Goal: Contribute content: Contribute content

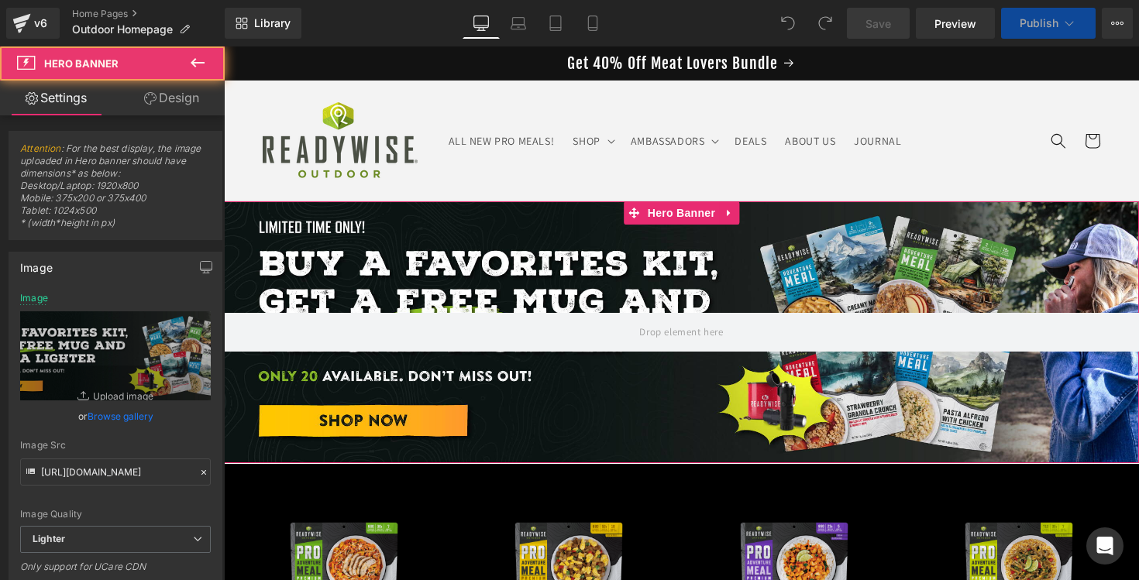
click at [766, 273] on div at bounding box center [681, 332] width 915 height 262
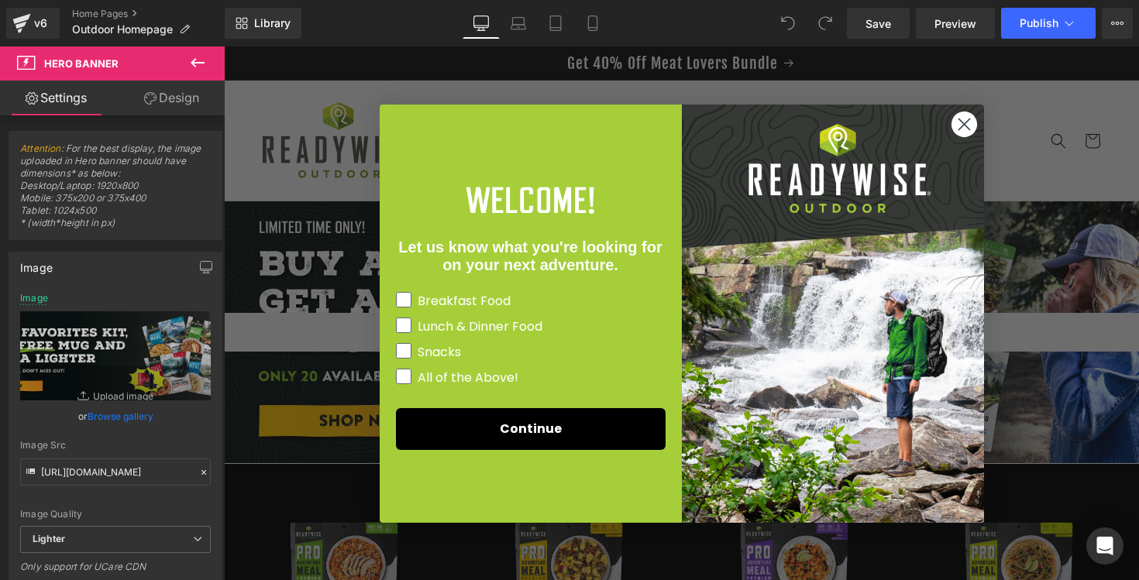
click at [959, 132] on circle "Close dialog" at bounding box center [964, 124] width 26 height 26
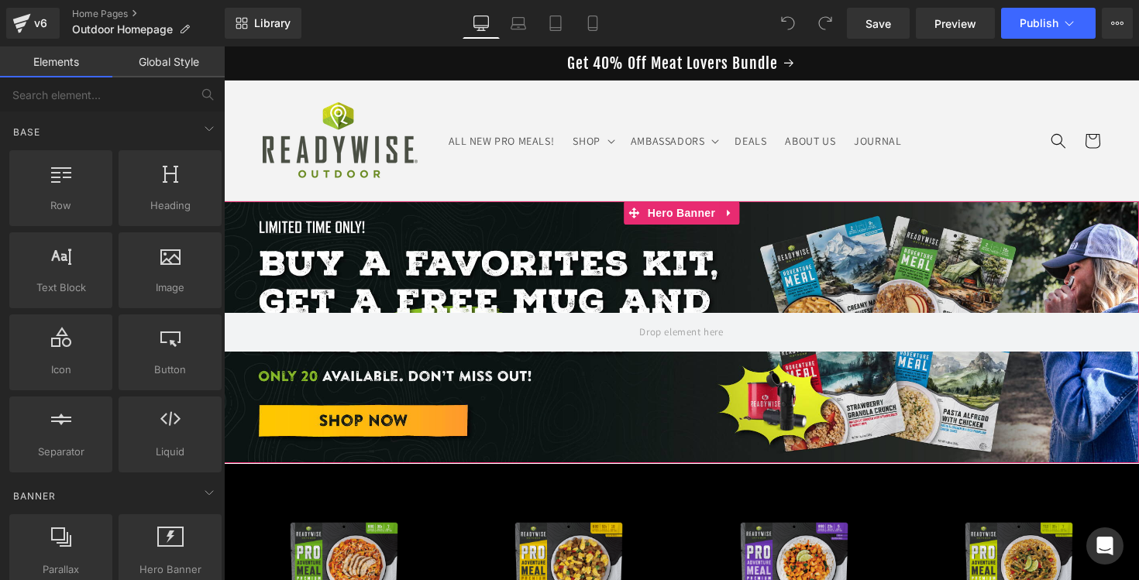
click at [580, 283] on div at bounding box center [681, 332] width 915 height 262
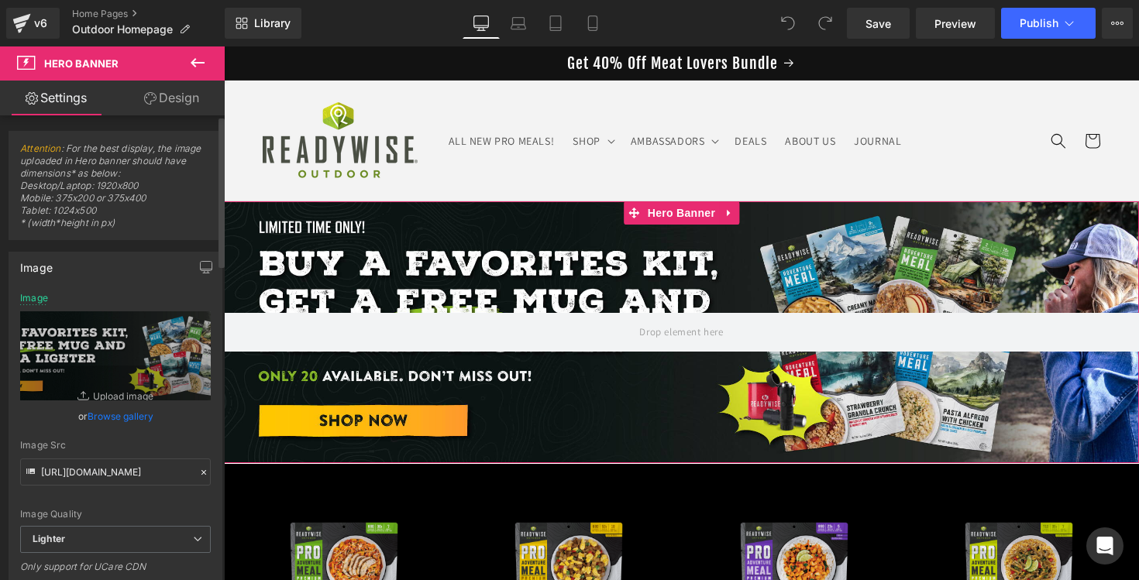
click at [126, 415] on link "Browse gallery" at bounding box center [121, 416] width 66 height 27
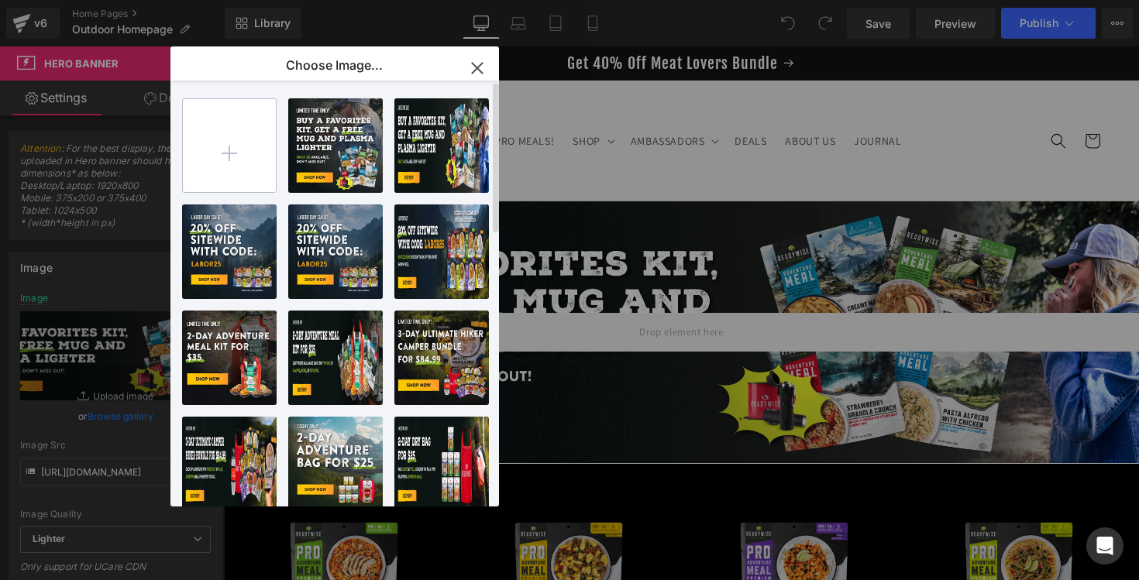
click at [230, 141] on input "file" at bounding box center [229, 145] width 93 height 93
type input "C:\fakepath\25_RWO Meat Lovers Bundle_40off_banner_Desktop (1).jpg"
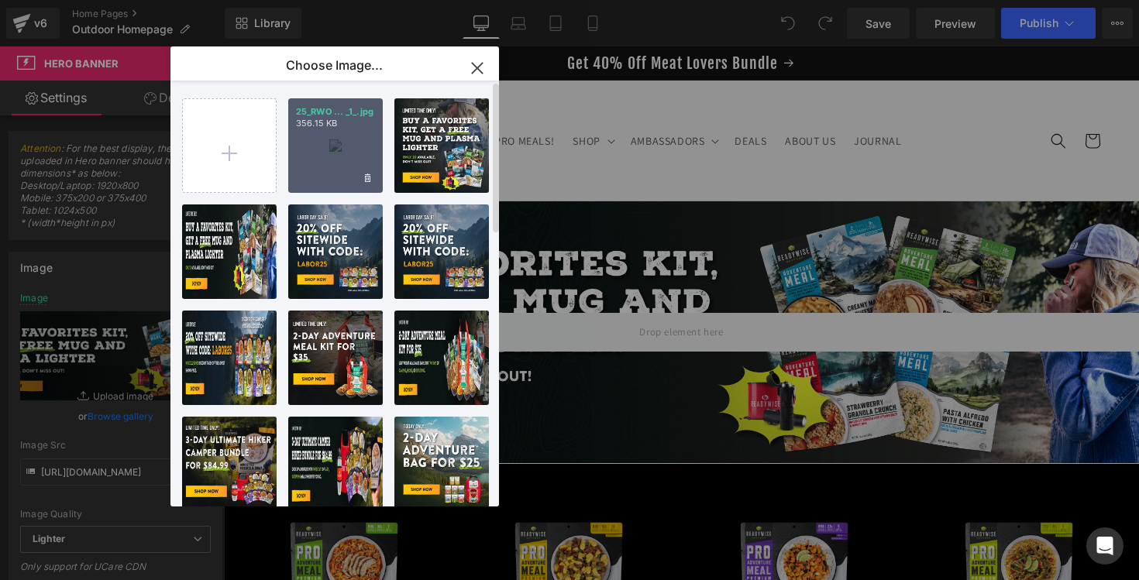
click at [328, 134] on div "25_RWO ... _1_.jpg 356.15 KB" at bounding box center [335, 145] width 95 height 95
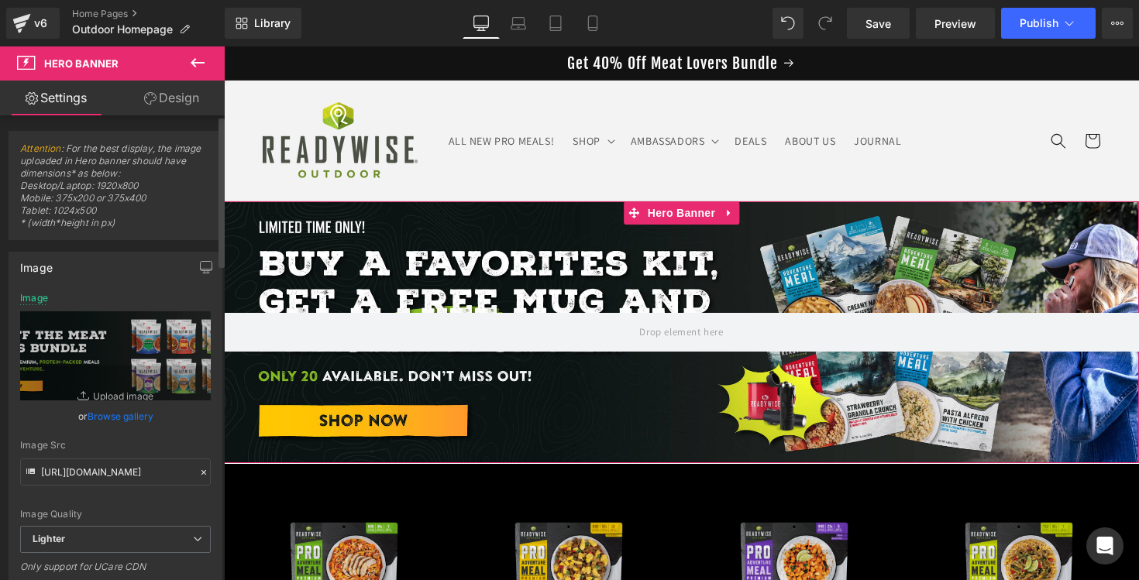
click at [105, 425] on link "Browse gallery" at bounding box center [121, 416] width 66 height 27
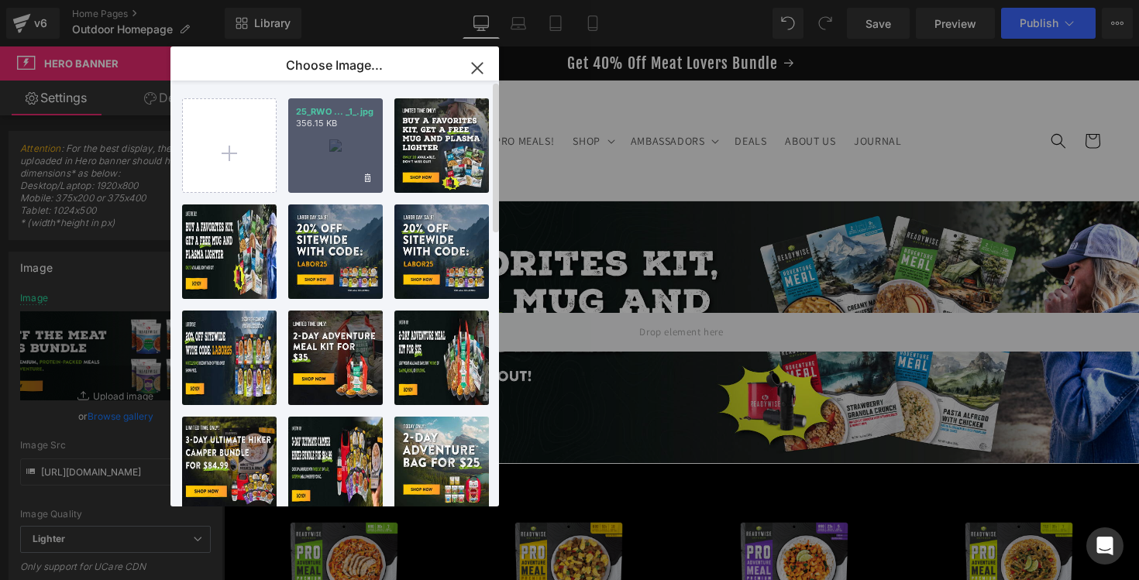
click at [367, 155] on div "25_RWO ... _1_.jpg 356.15 KB" at bounding box center [335, 145] width 95 height 95
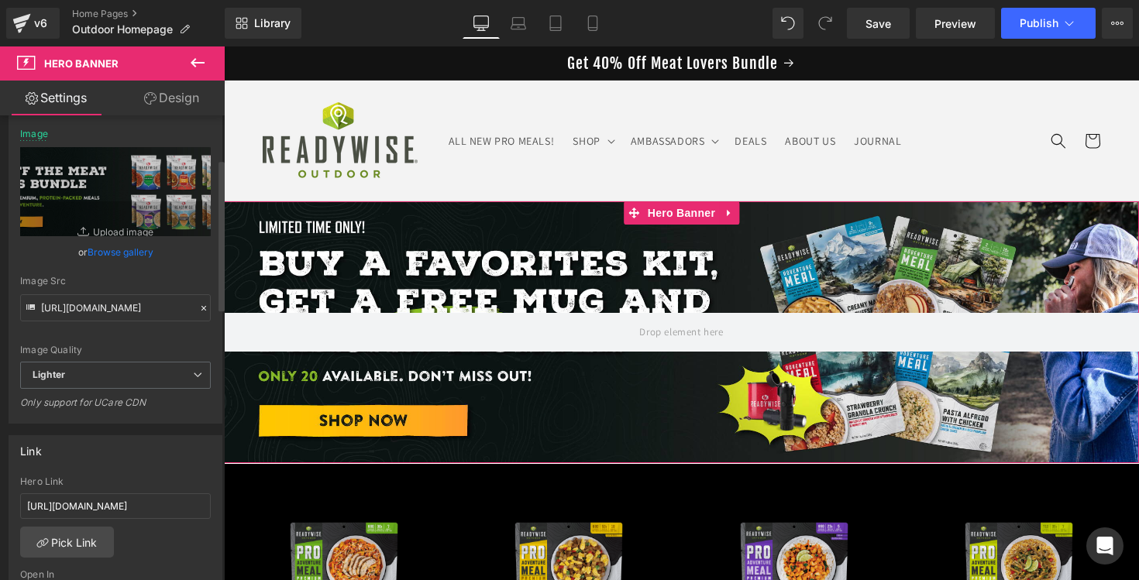
scroll to position [166, 0]
click at [96, 507] on input "[URL][DOMAIN_NAME]" at bounding box center [115, 505] width 191 height 26
paste input "40% Off Meat Lovers Bundle"
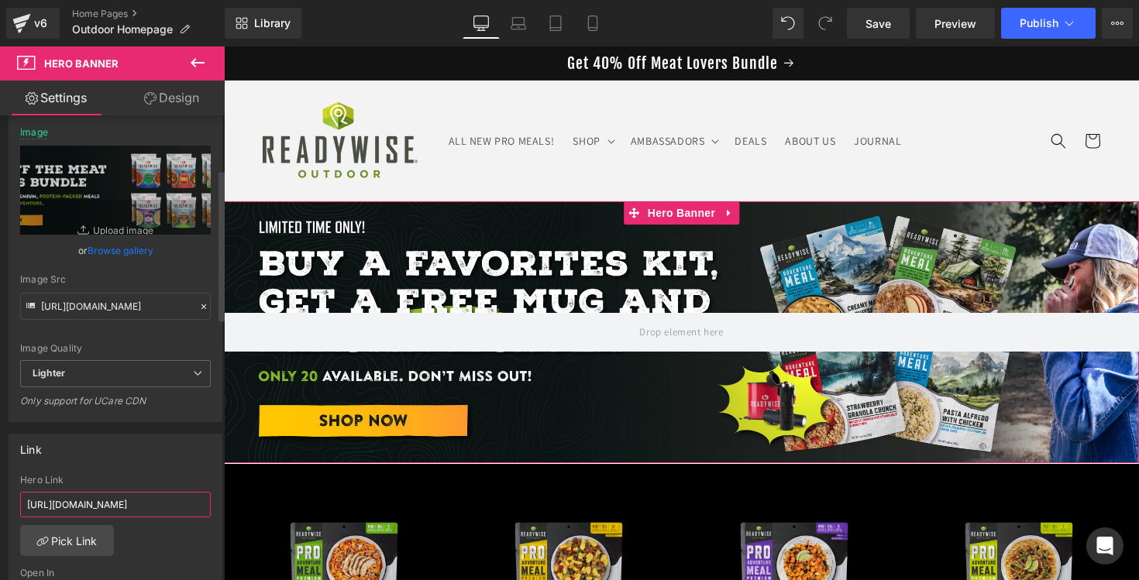
type input "40% Off Meat Lovers Bundle"
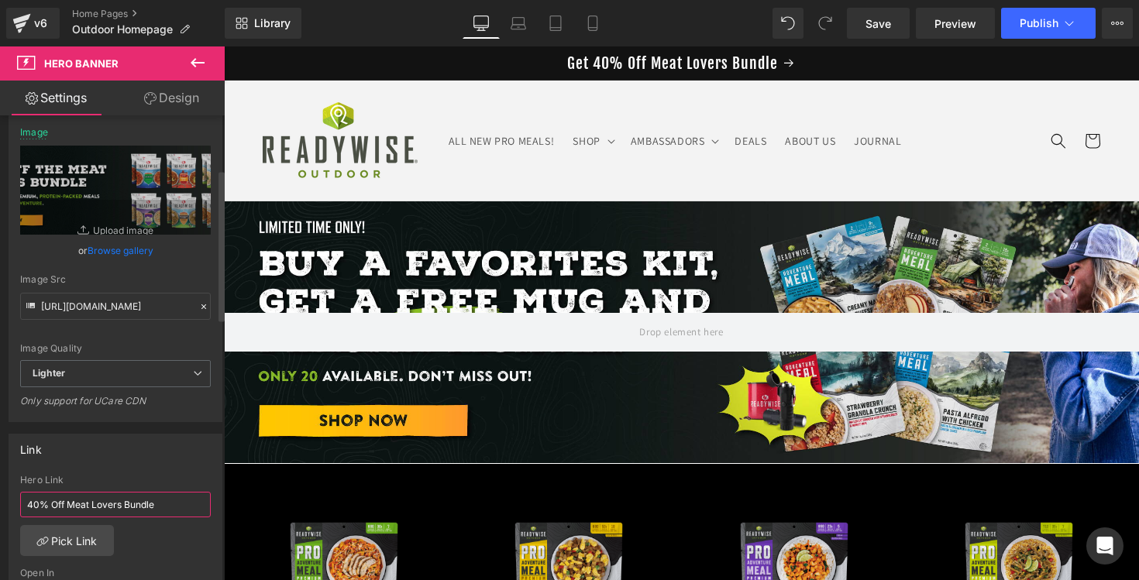
click at [124, 501] on input "40% Off Meat Lovers Bundle" at bounding box center [115, 505] width 191 height 26
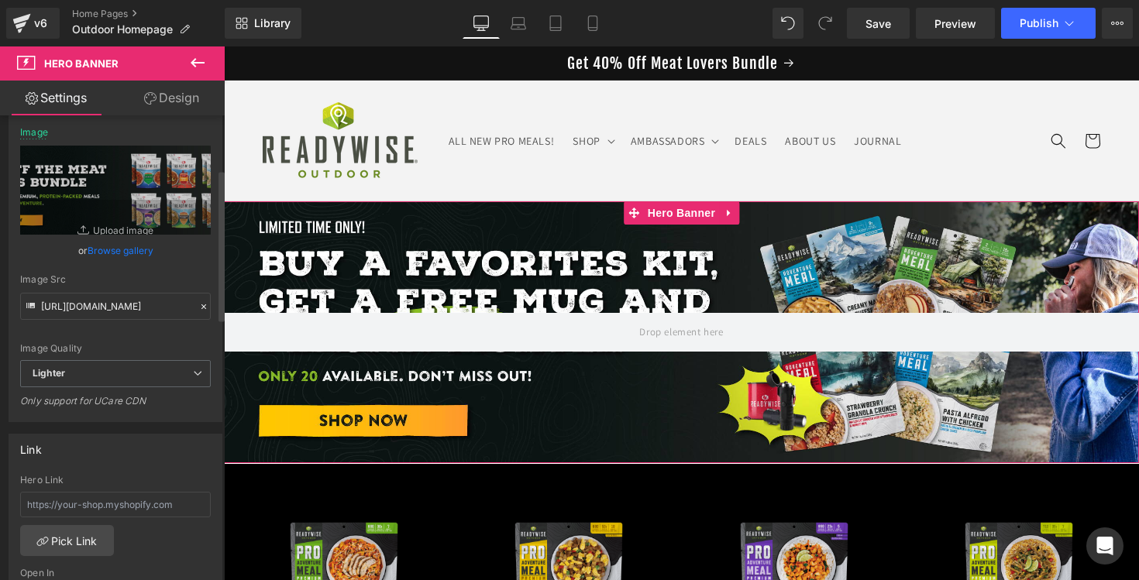
click at [128, 253] on link "Browse gallery" at bounding box center [121, 250] width 66 height 27
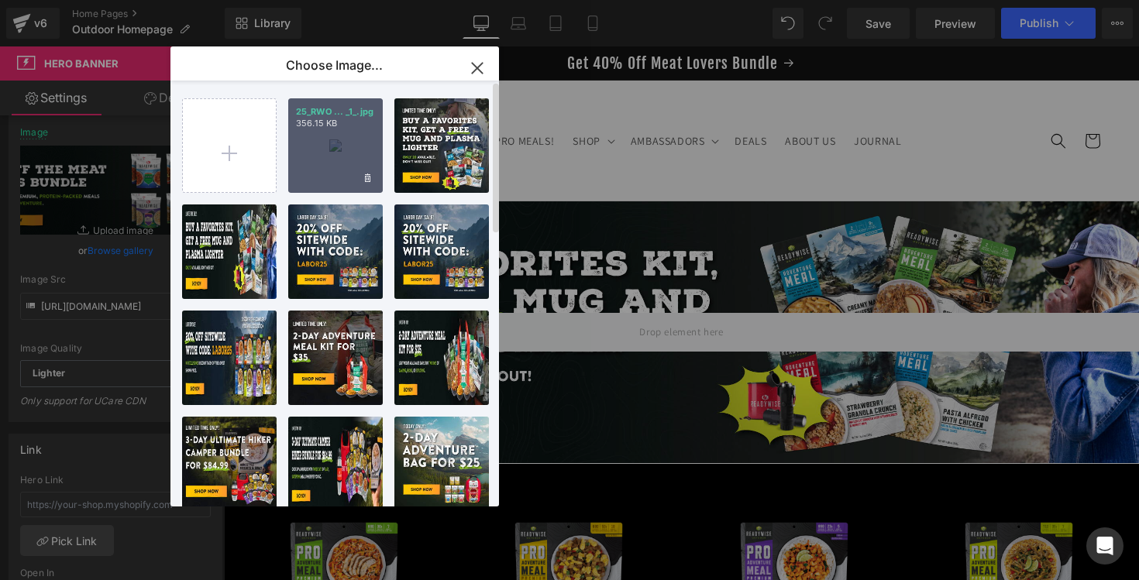
click at [339, 139] on div "25_RWO ... _1_.jpg 356.15 KB" at bounding box center [335, 145] width 95 height 95
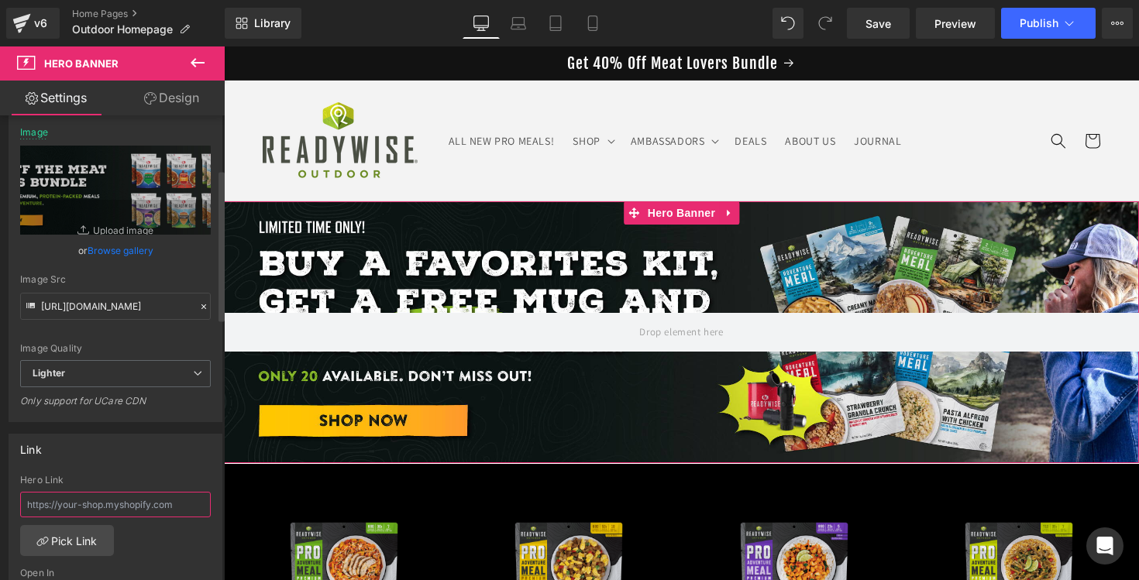
click at [115, 500] on input "text" at bounding box center [115, 505] width 191 height 26
paste input "[URL][DOMAIN_NAME]"
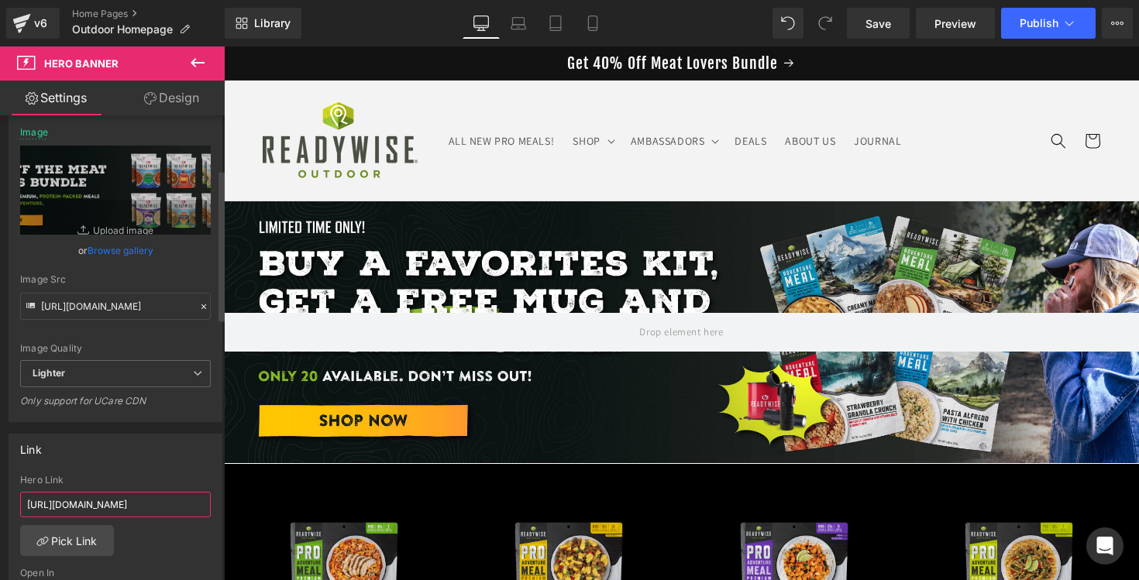
scroll to position [0, 126]
type input "[URL][DOMAIN_NAME]"
click at [524, 22] on icon at bounding box center [518, 22] width 15 height 15
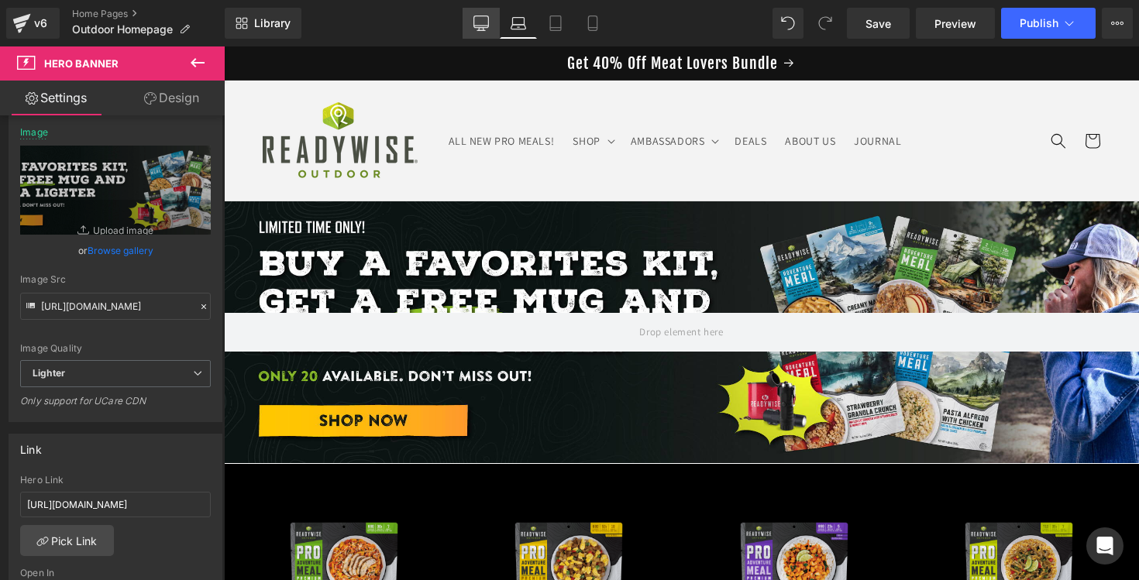
click at [475, 22] on icon at bounding box center [481, 22] width 15 height 15
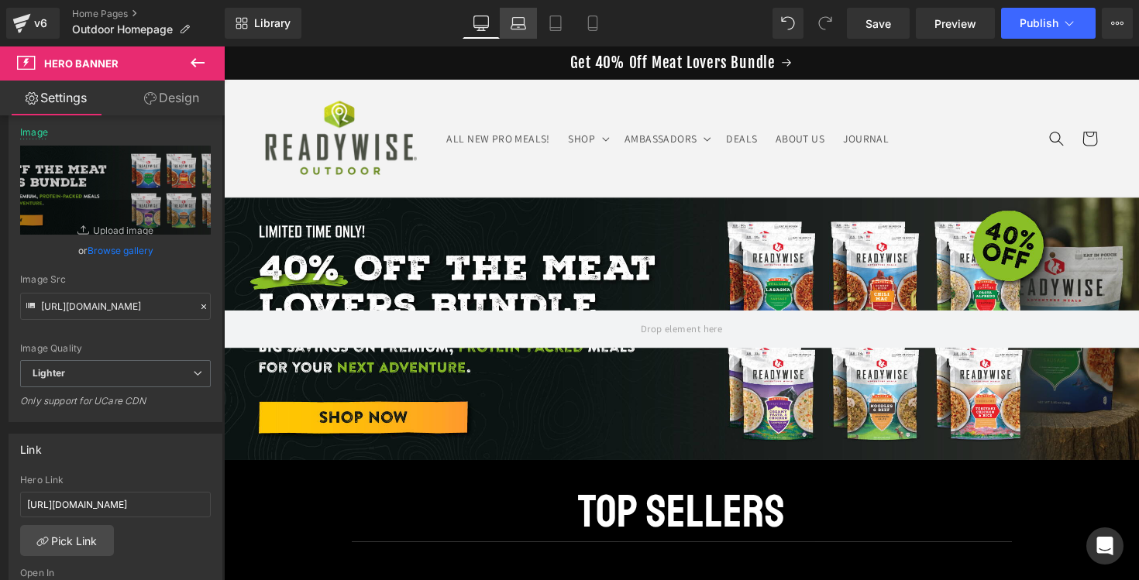
click at [506, 22] on link "Laptop" at bounding box center [518, 23] width 37 height 31
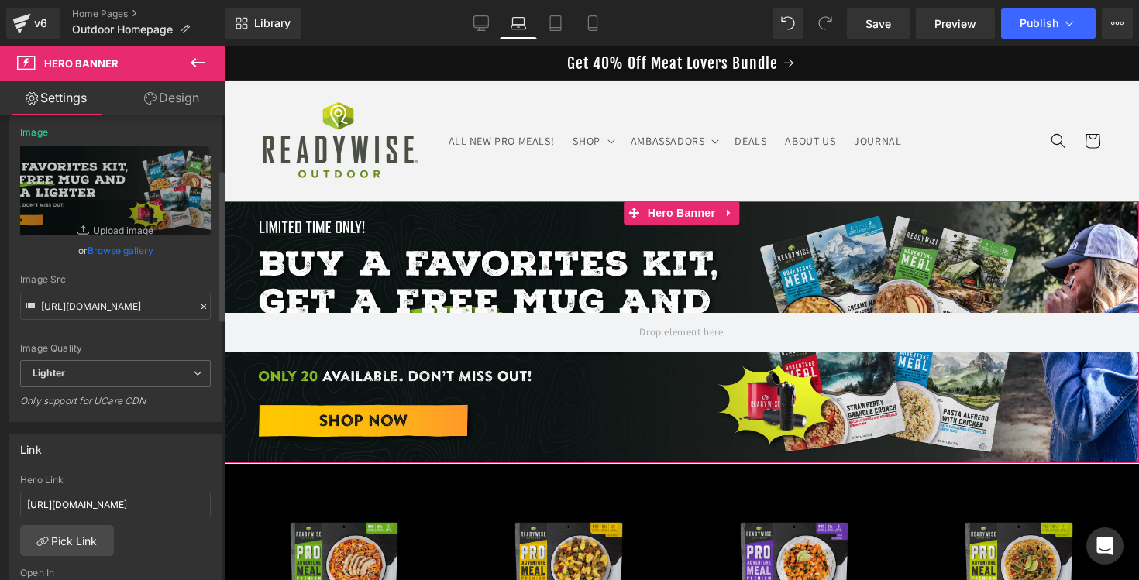
click at [136, 255] on link "Browse gallery" at bounding box center [121, 250] width 66 height 27
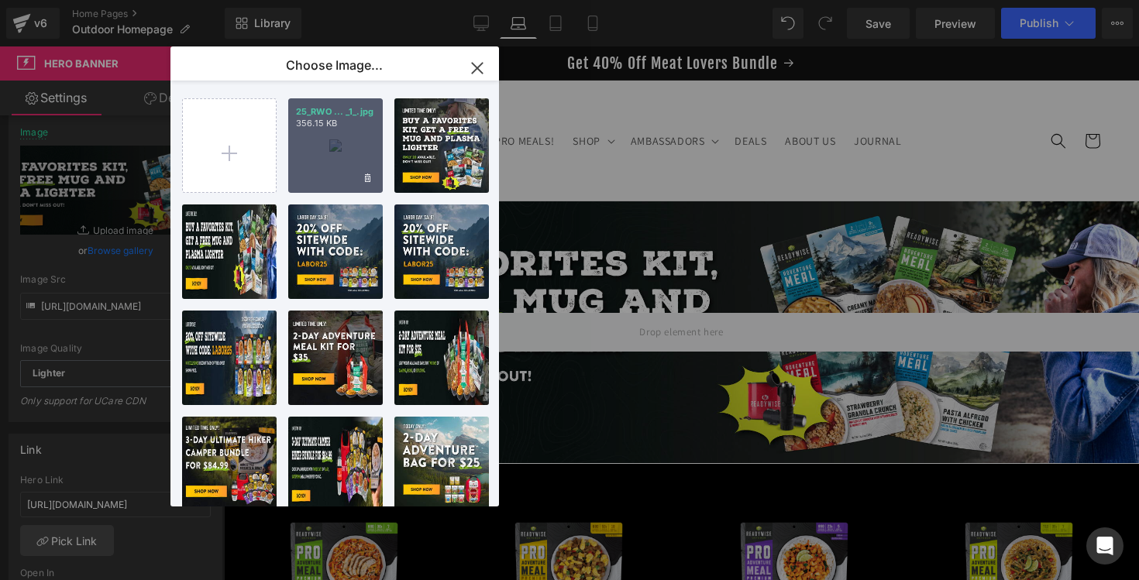
click at [312, 160] on div "25_RWO ... _1_.jpg 356.15 KB" at bounding box center [335, 145] width 95 height 95
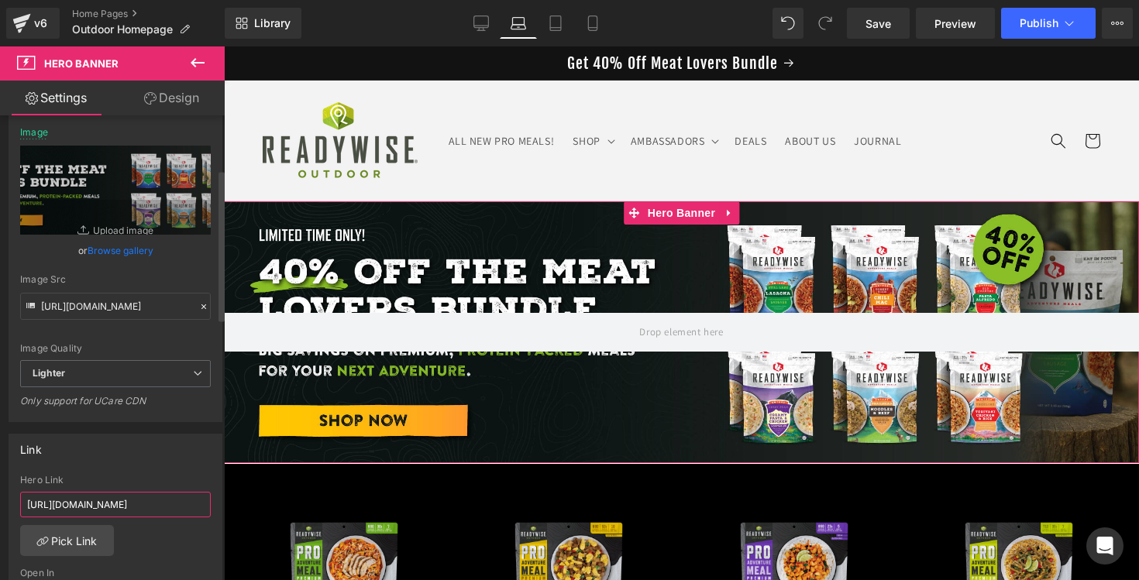
click at [110, 502] on input "[URL][DOMAIN_NAME]" at bounding box center [115, 505] width 191 height 26
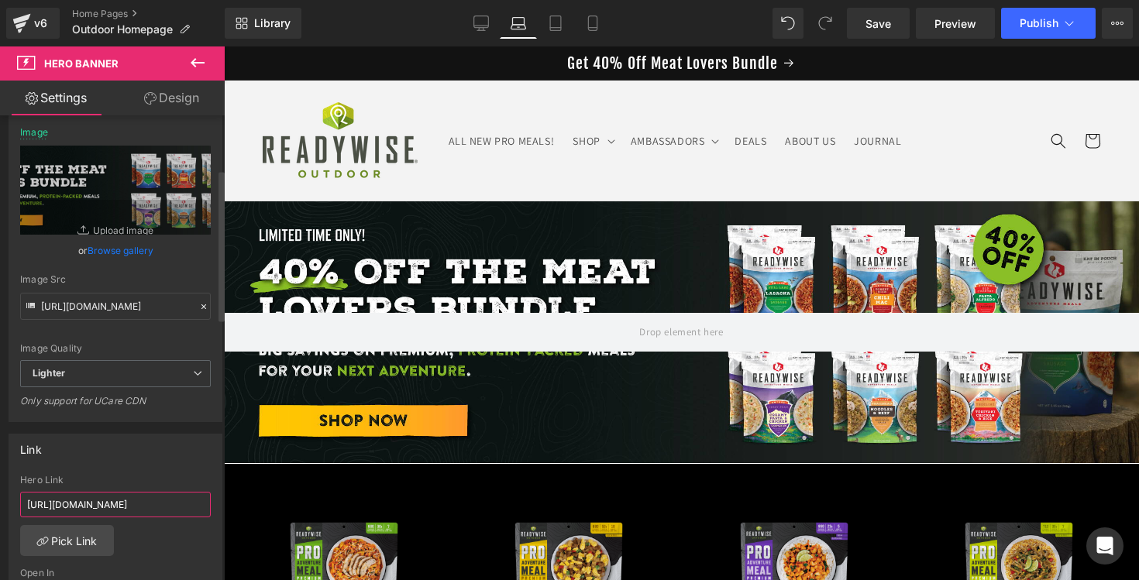
scroll to position [0, 126]
click at [562, 24] on icon at bounding box center [555, 22] width 15 height 15
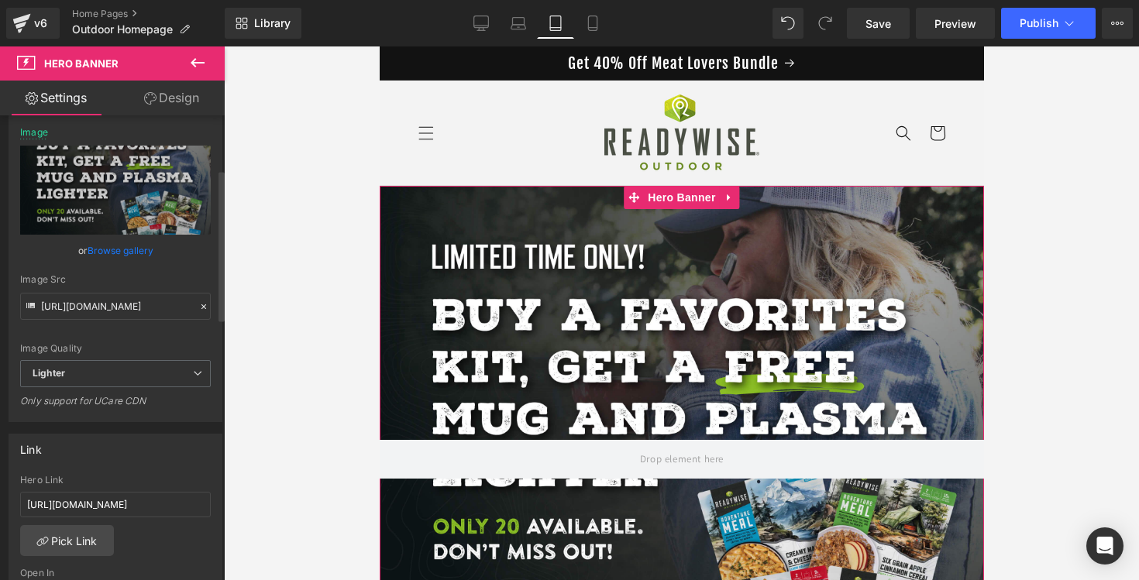
click at [127, 243] on link "Browse gallery" at bounding box center [121, 250] width 66 height 27
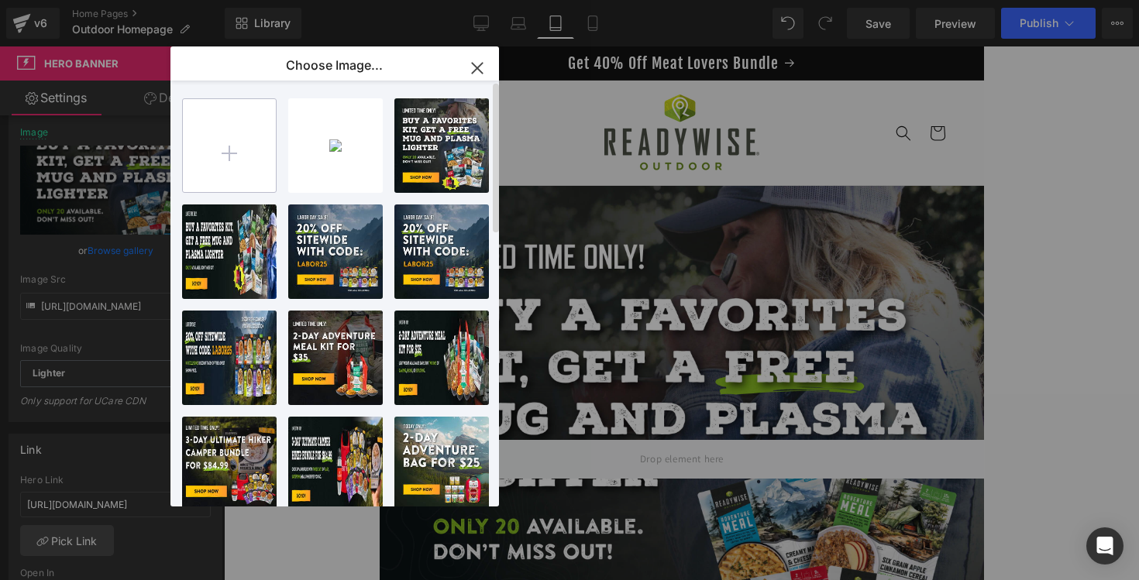
click at [232, 136] on input "file" at bounding box center [229, 145] width 93 height 93
type input "C:\fakepath\25_RWO Meat Lovers Bundle_40off_banner_Mobile (1).jpg"
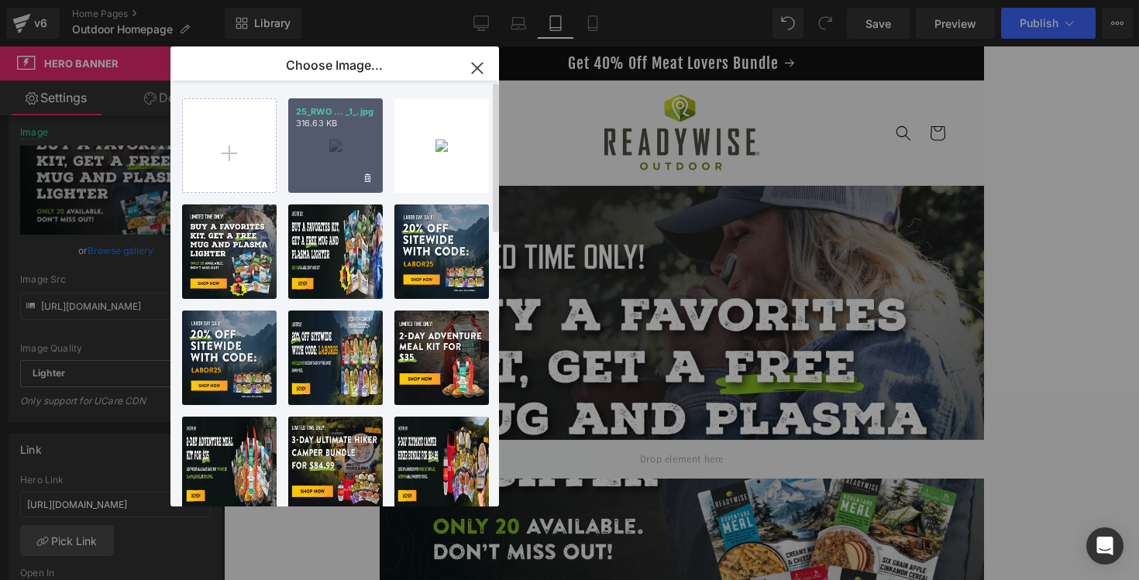
click at [336, 147] on div "25_RWO ... _1_.jpg 316.63 KB" at bounding box center [335, 145] width 95 height 95
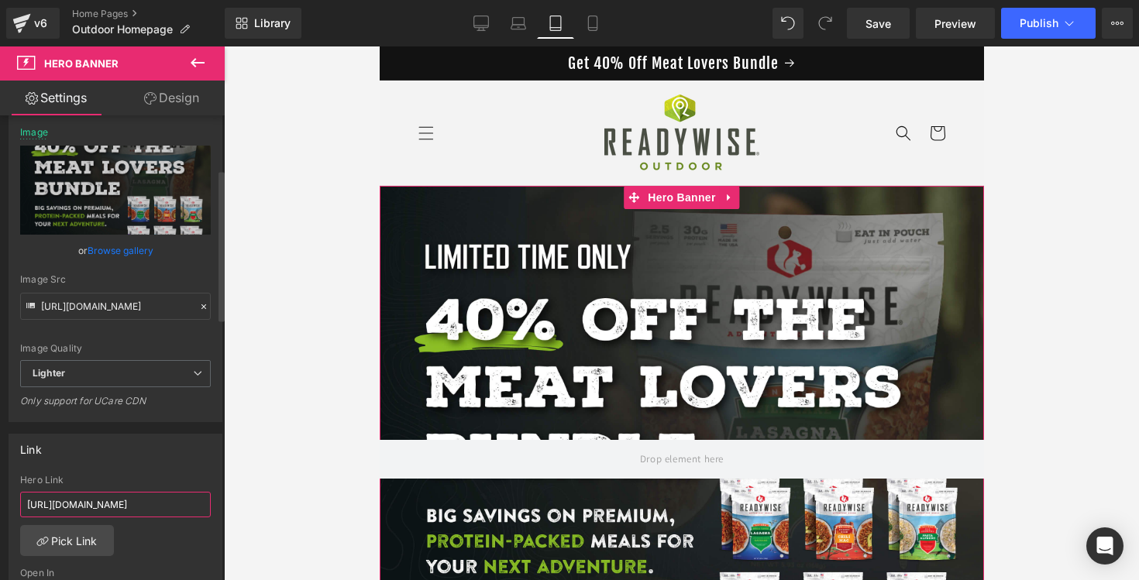
click at [124, 505] on input "[URL][DOMAIN_NAME]" at bounding box center [115, 505] width 191 height 26
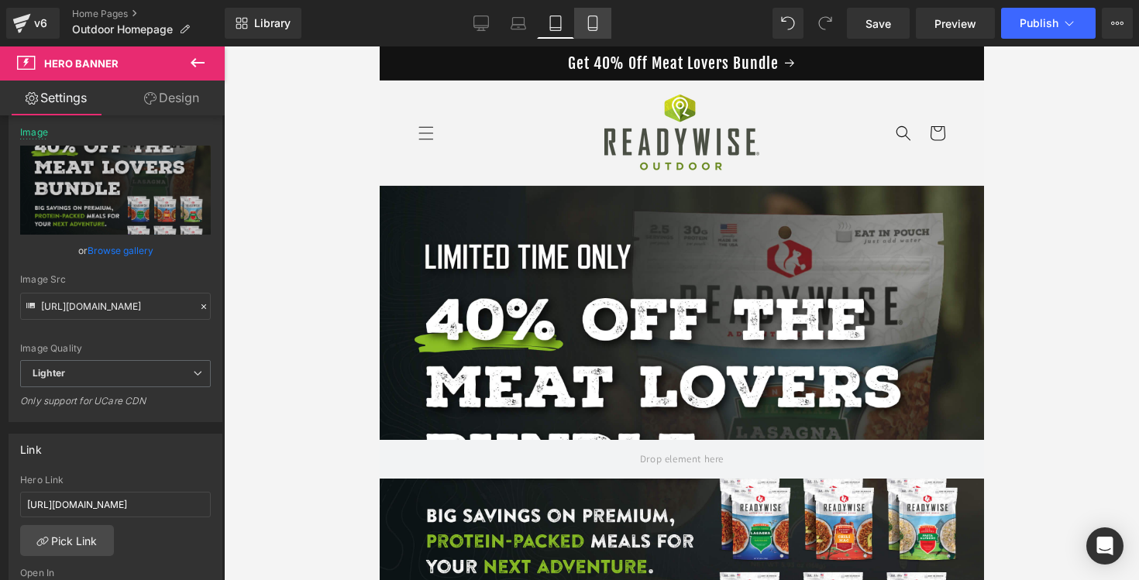
click at [587, 28] on icon at bounding box center [592, 22] width 15 height 15
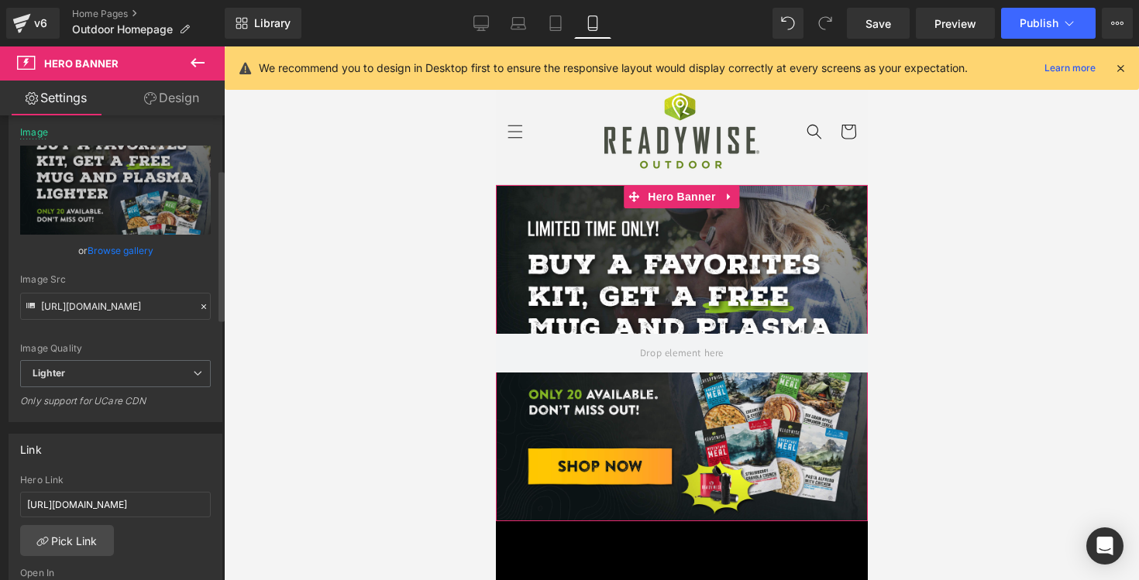
click at [105, 245] on link "Browse gallery" at bounding box center [121, 250] width 66 height 27
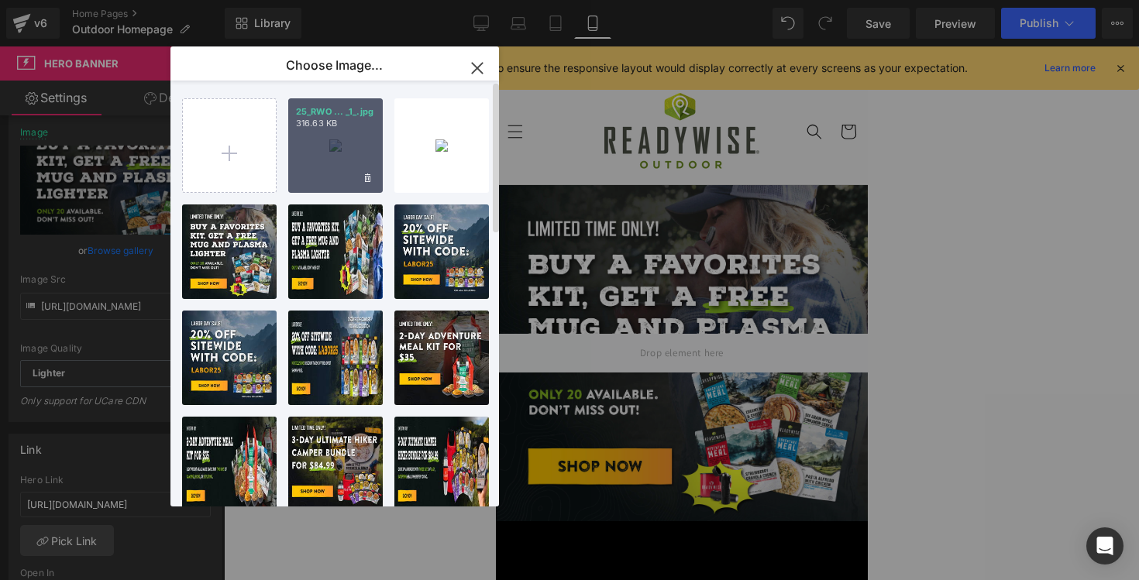
click at [321, 132] on div "25_RWO ... _1_.jpg 316.63 KB" at bounding box center [335, 145] width 95 height 95
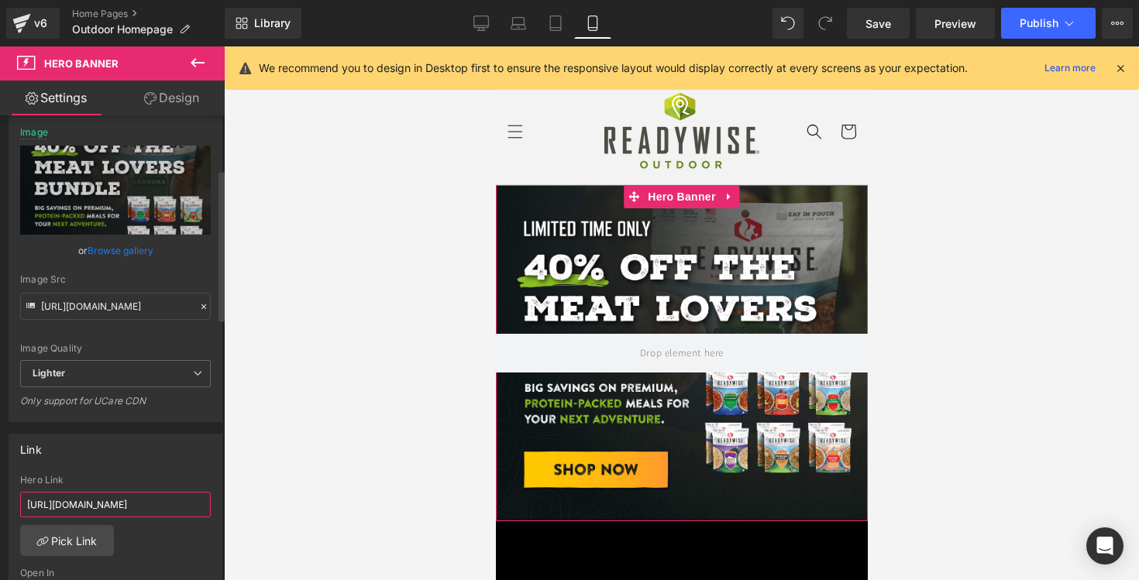
click at [138, 505] on input "[URL][DOMAIN_NAME]" at bounding box center [115, 505] width 191 height 26
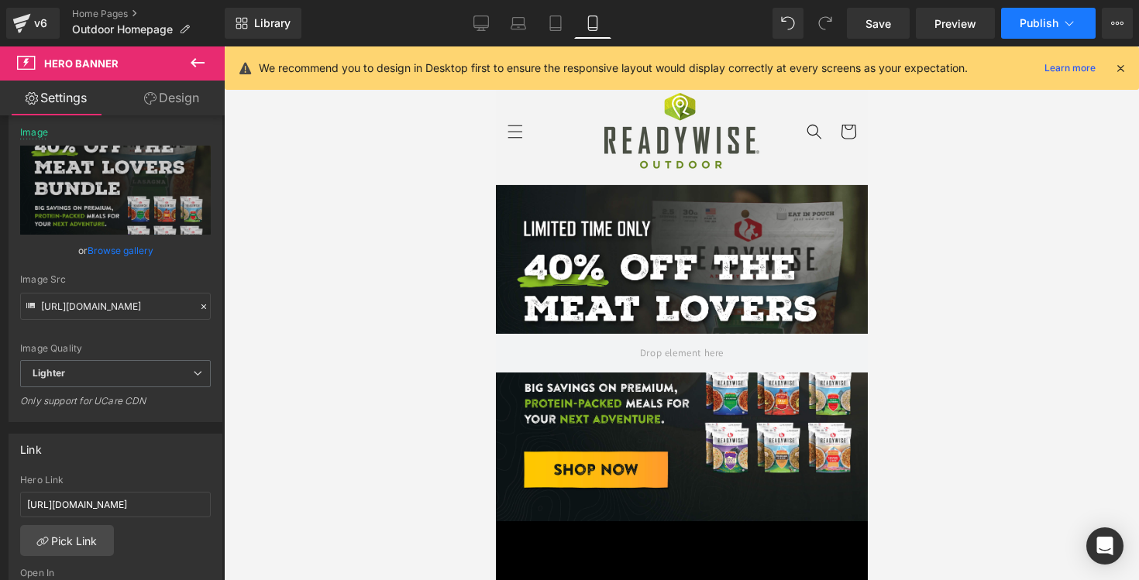
click at [1051, 25] on span "Publish" at bounding box center [1039, 23] width 39 height 12
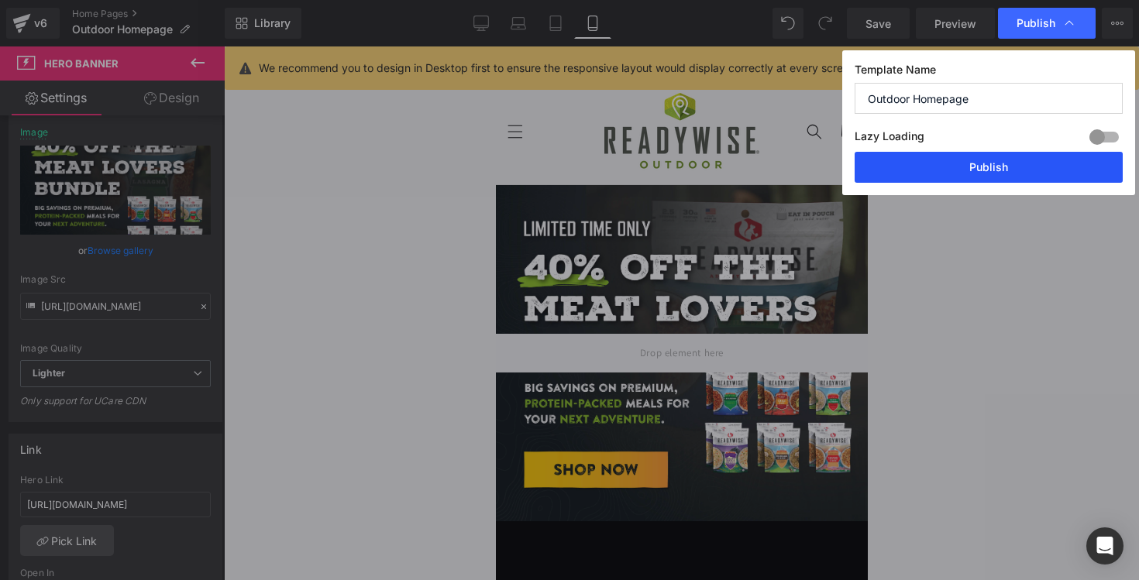
click at [990, 167] on button "Publish" at bounding box center [989, 167] width 268 height 31
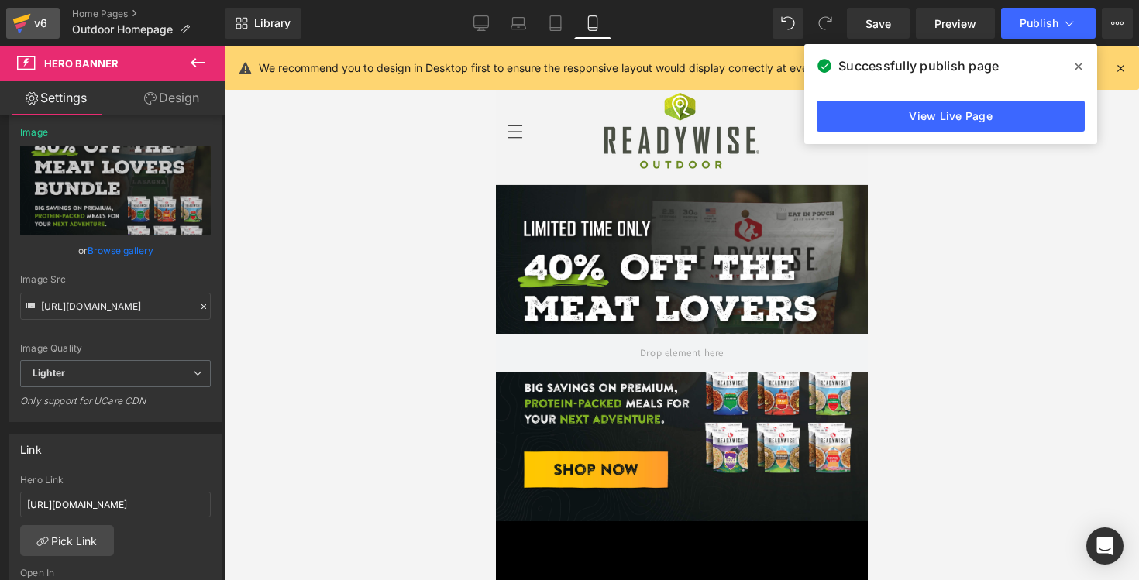
click at [23, 32] on icon at bounding box center [21, 23] width 19 height 39
